Goal: Information Seeking & Learning: Understand process/instructions

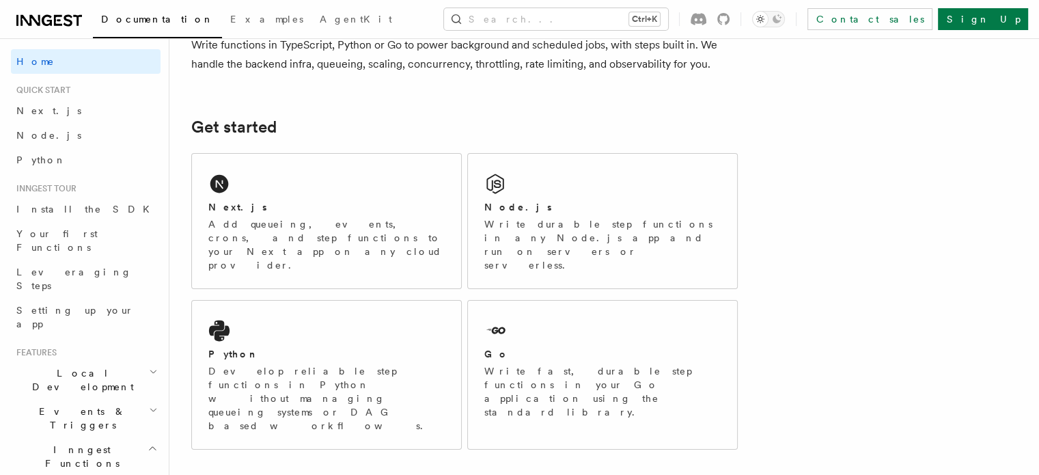
scroll to position [137, 0]
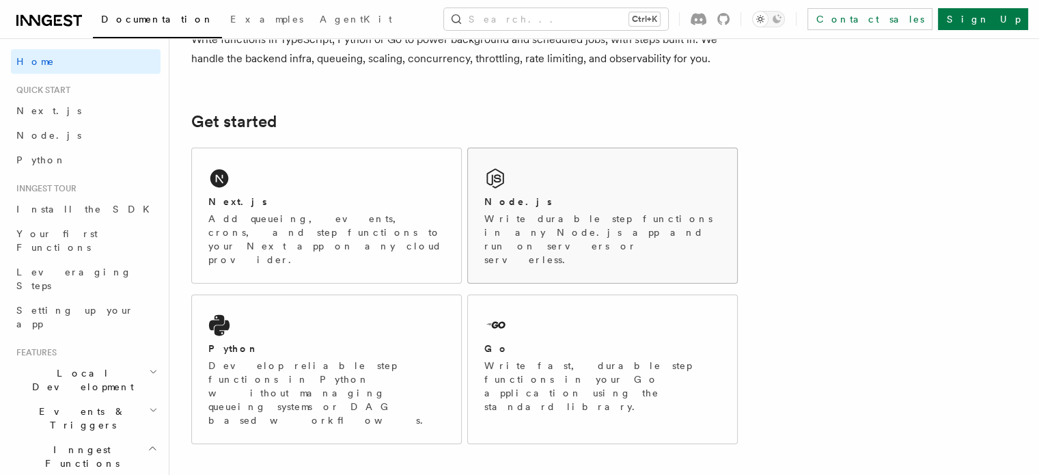
click at [540, 184] on div "Node.js Write durable step functions in any Node.js app and run on servers or s…" at bounding box center [602, 215] width 269 height 135
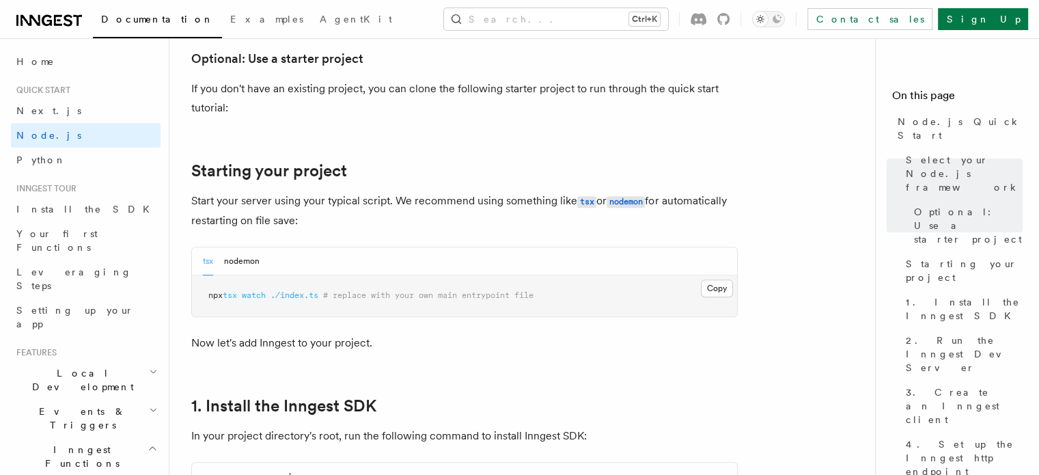
scroll to position [615, 0]
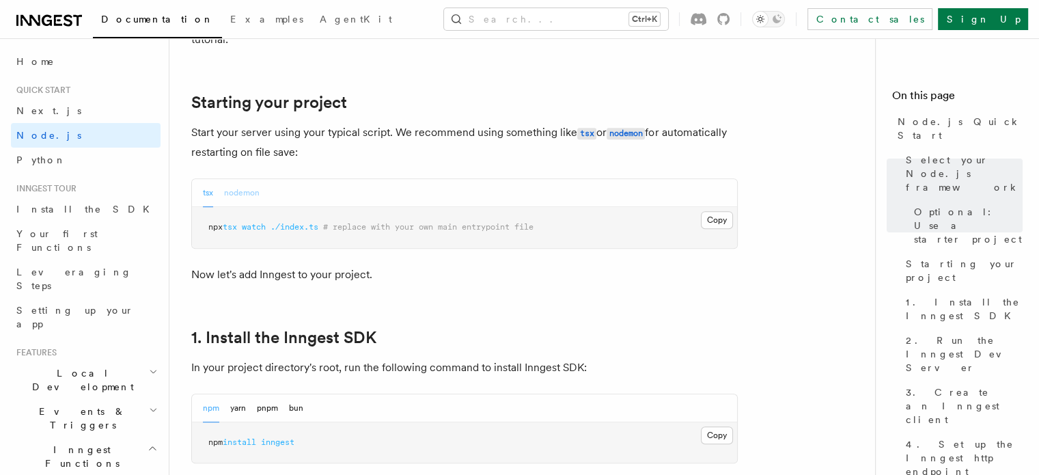
click at [249, 192] on button "nodemon" at bounding box center [242, 193] width 36 height 28
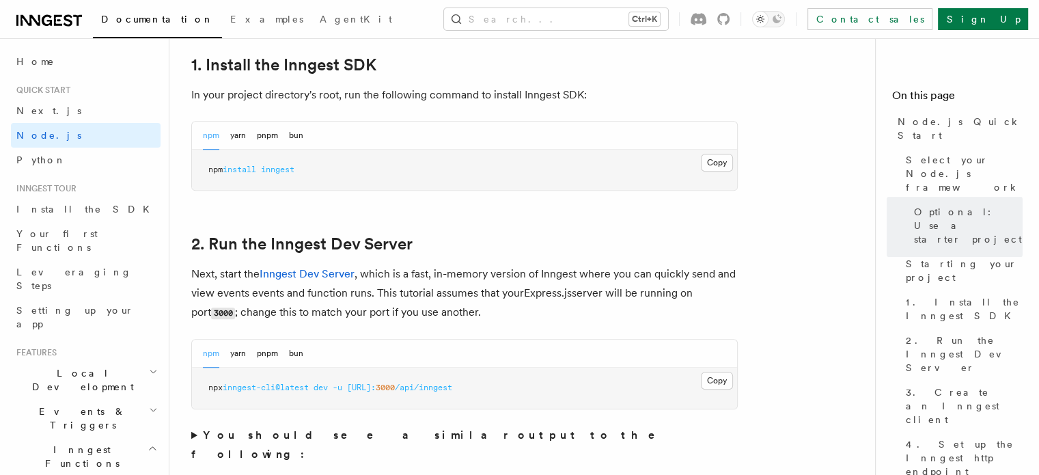
scroll to position [888, 0]
click at [309, 273] on link "Inngest Dev Server" at bounding box center [307, 272] width 95 height 13
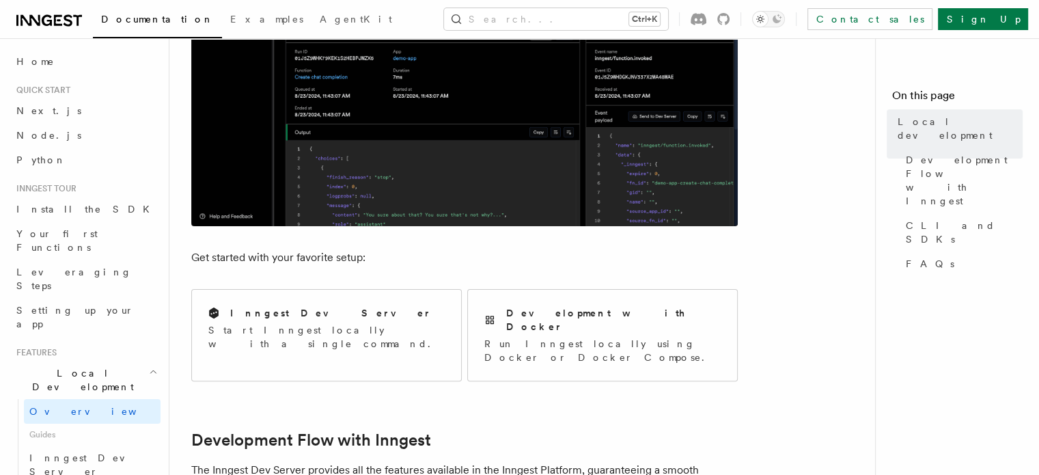
scroll to position [410, 0]
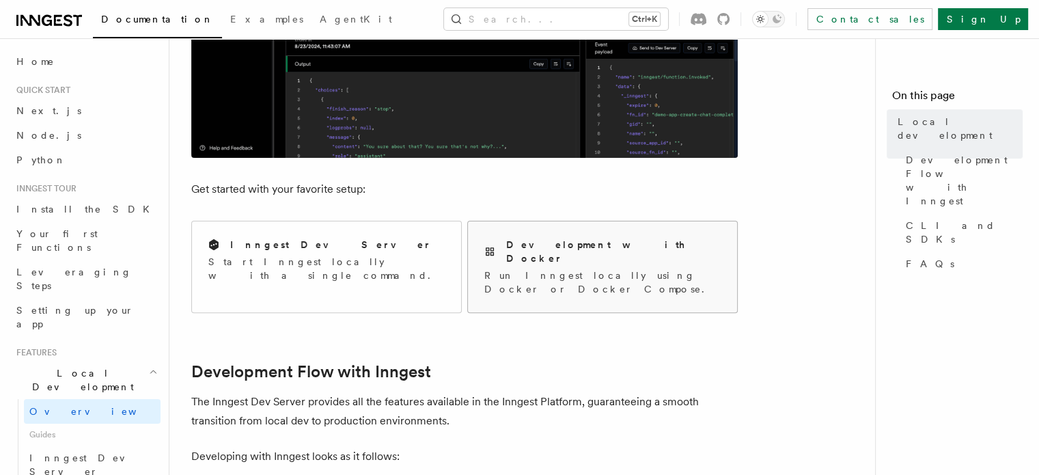
click at [564, 243] on h2 "Development with Docker" at bounding box center [613, 251] width 215 height 27
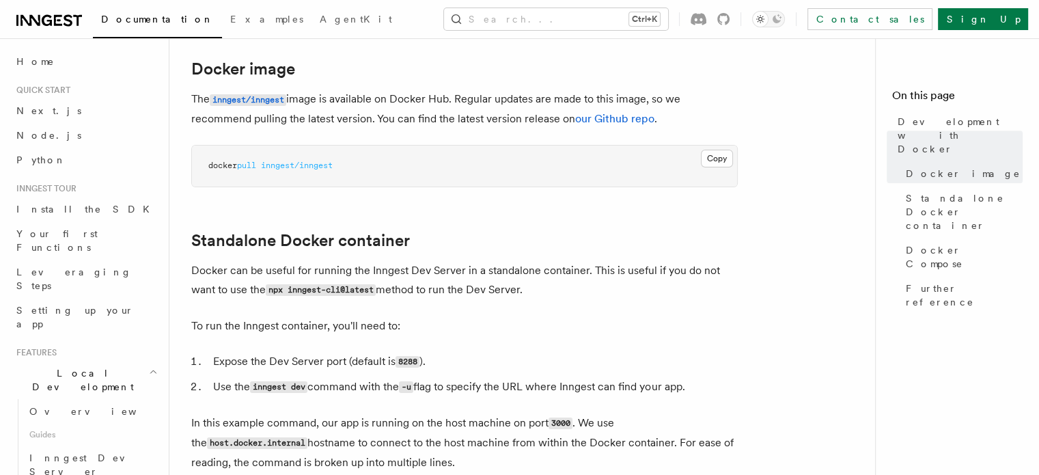
scroll to position [137, 0]
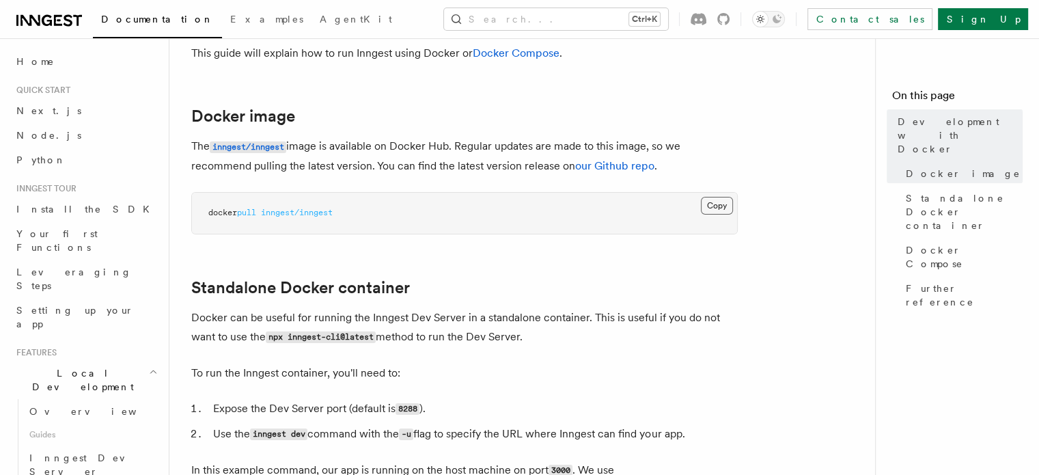
click at [722, 207] on button "Copy Copied" at bounding box center [717, 206] width 32 height 18
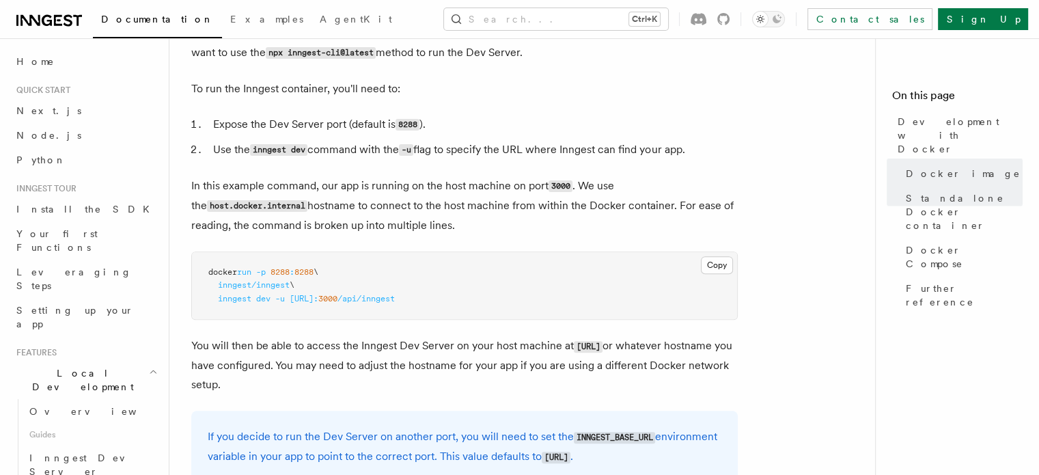
scroll to position [410, 0]
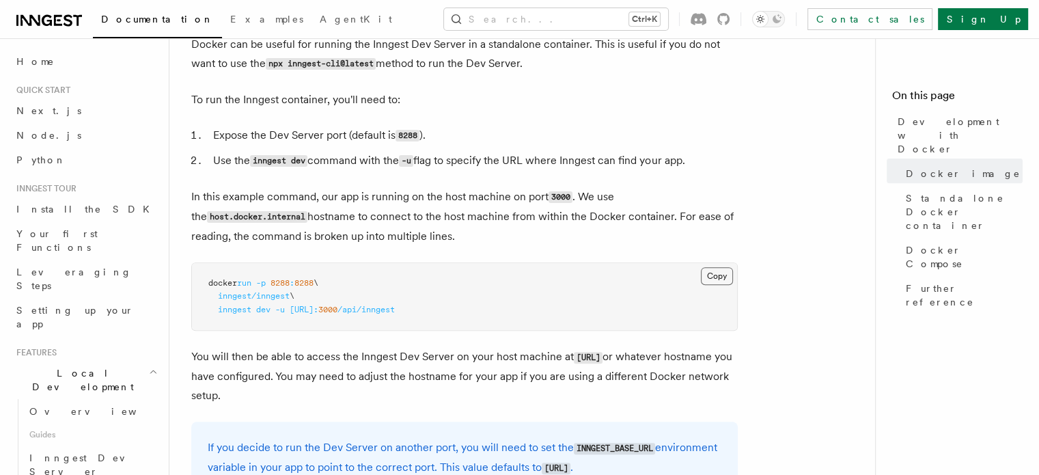
click at [724, 279] on button "Copy Copied" at bounding box center [717, 276] width 32 height 18
